Goal: Navigation & Orientation: Go to known website

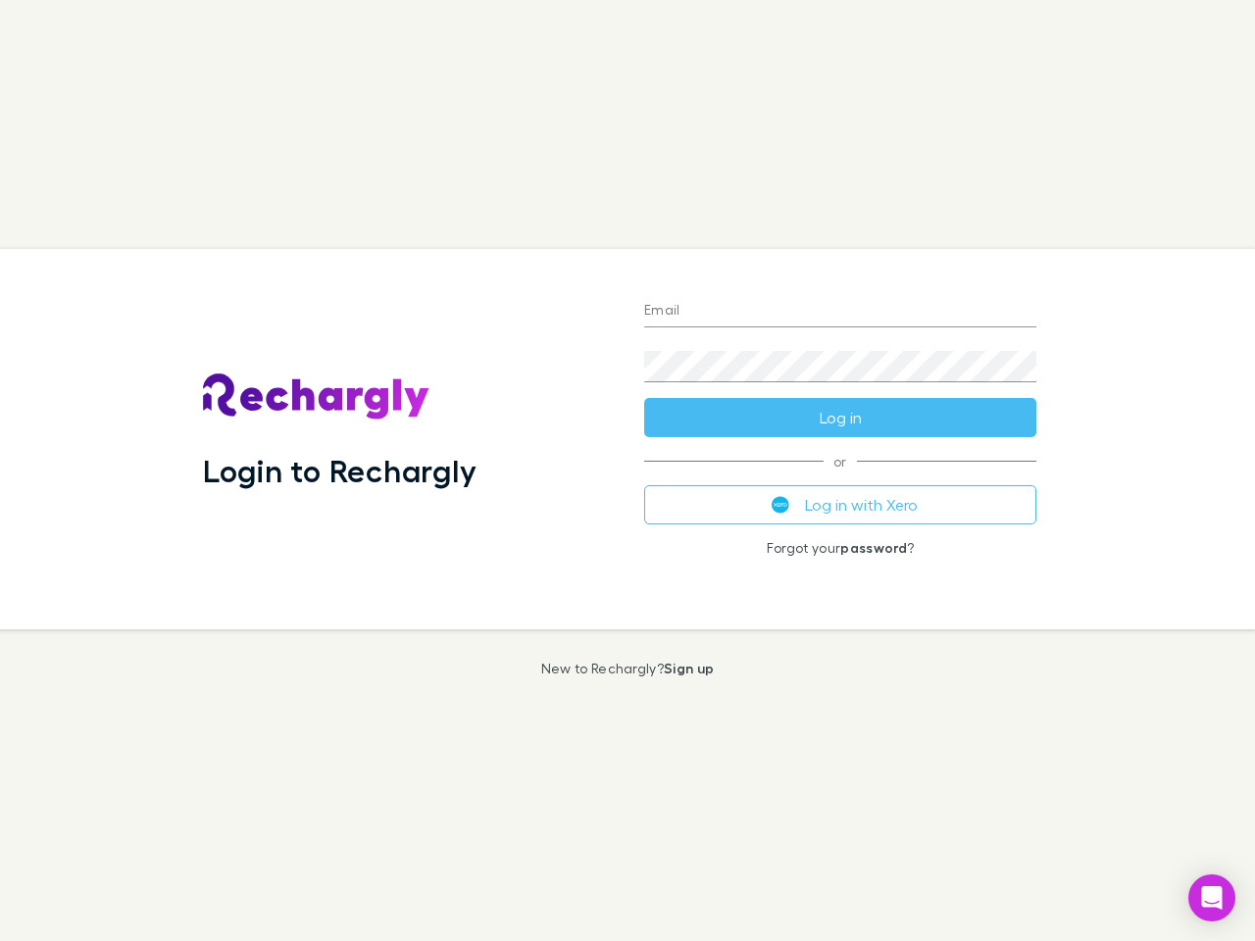
click at [627, 470] on div "Login to Rechargly" at bounding box center [407, 439] width 441 height 380
click at [840, 312] on input "Email" at bounding box center [840, 311] width 392 height 31
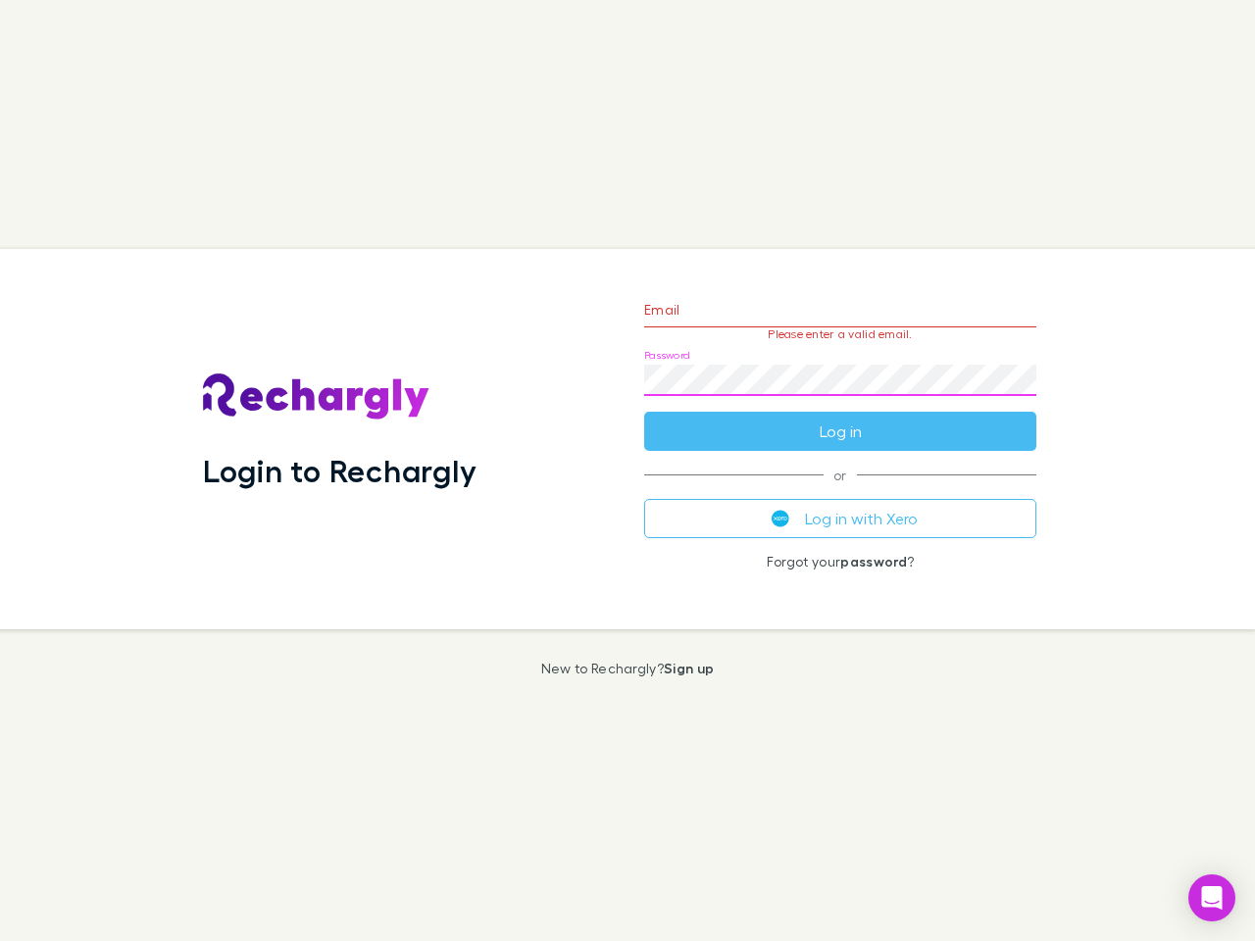
click at [840, 418] on form "Email Please enter a valid email. Password Log in" at bounding box center [840, 365] width 392 height 171
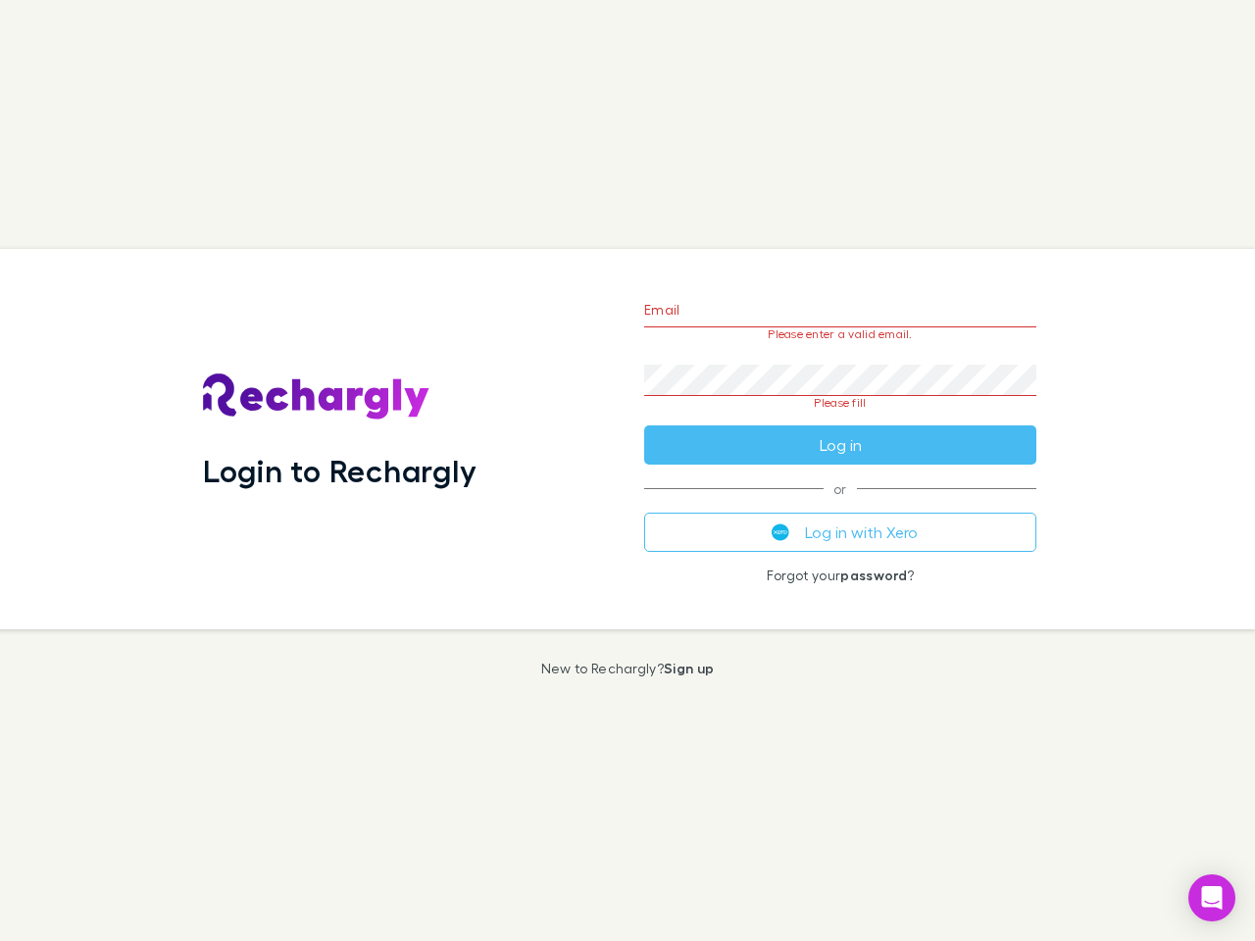
click at [840, 505] on div "Email Please enter a valid email. Password Please fill Log in or Log in with Xe…" at bounding box center [839, 439] width 423 height 380
click at [1211, 898] on icon "Open Intercom Messenger" at bounding box center [1212, 898] width 21 height 24
